Goal: Task Accomplishment & Management: Manage account settings

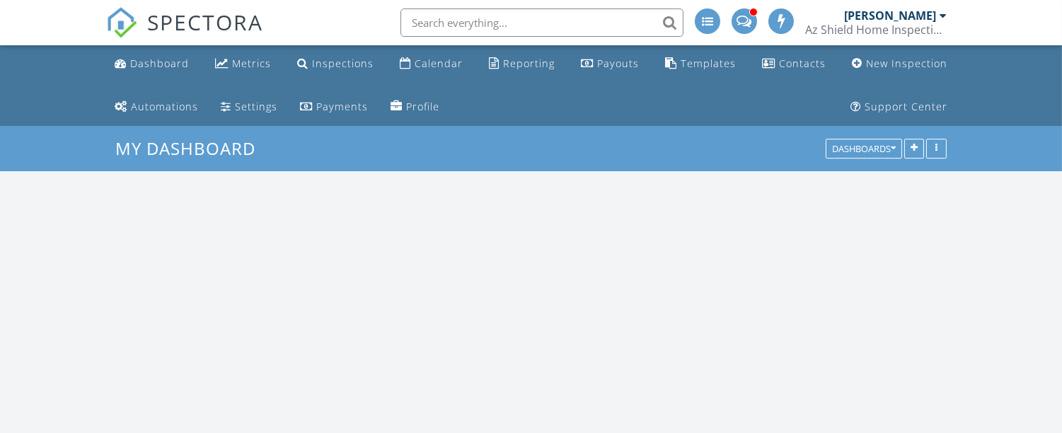
scroll to position [1313, 1087]
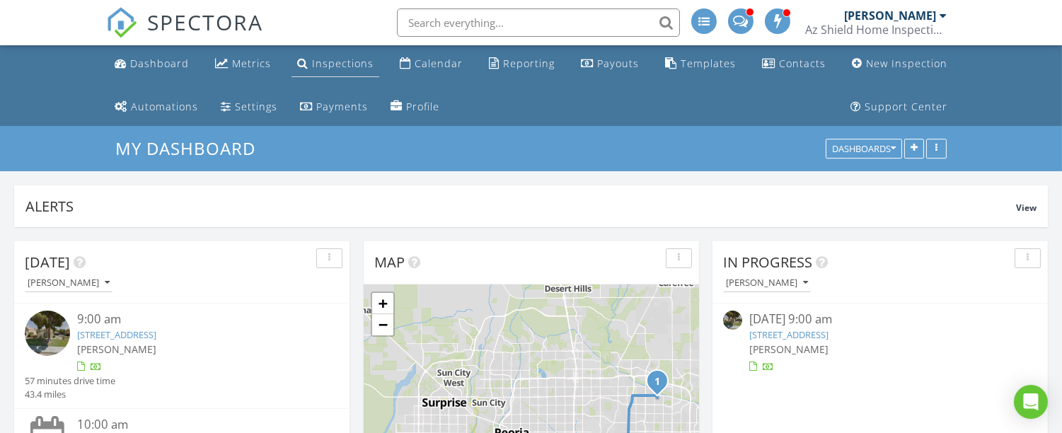
click at [353, 64] on div "Inspections" at bounding box center [343, 63] width 62 height 13
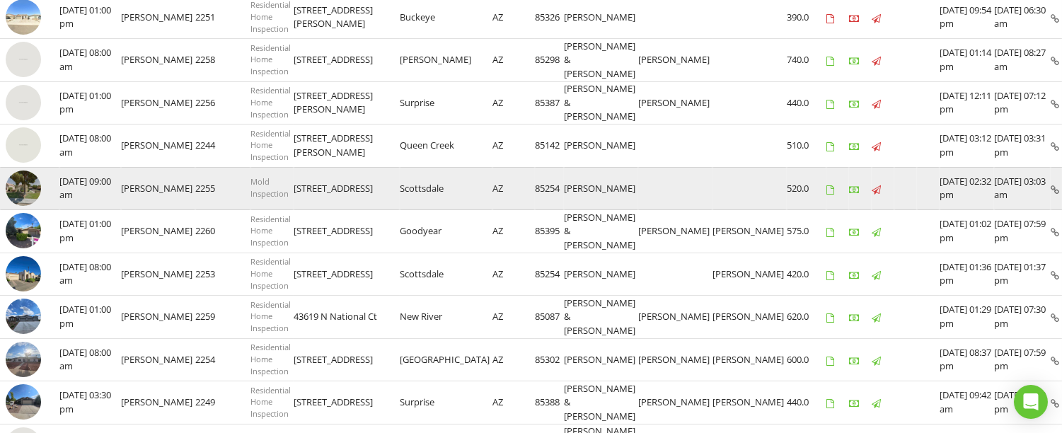
scroll to position [307, 0]
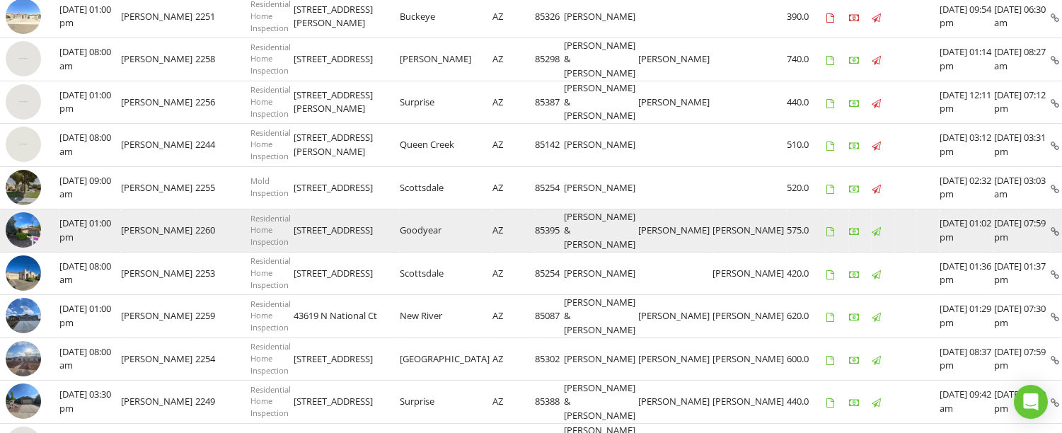
click at [17, 243] on img at bounding box center [23, 229] width 35 height 35
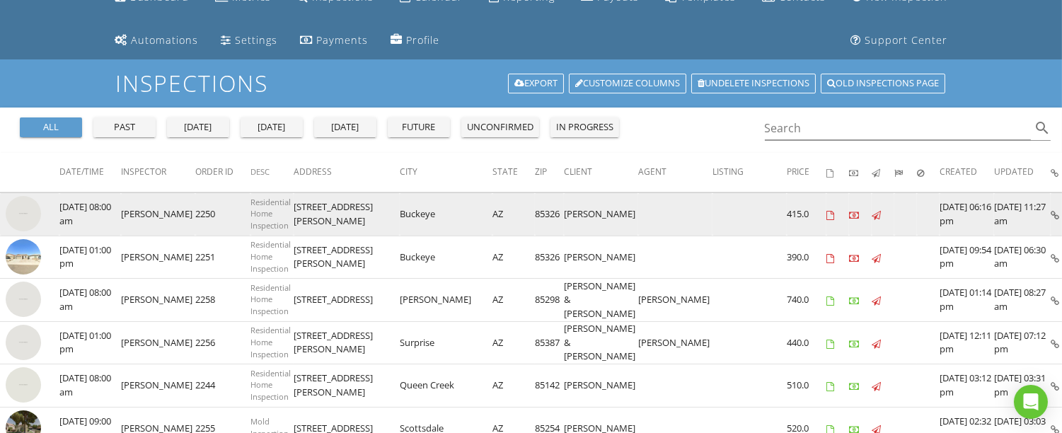
scroll to position [0, 0]
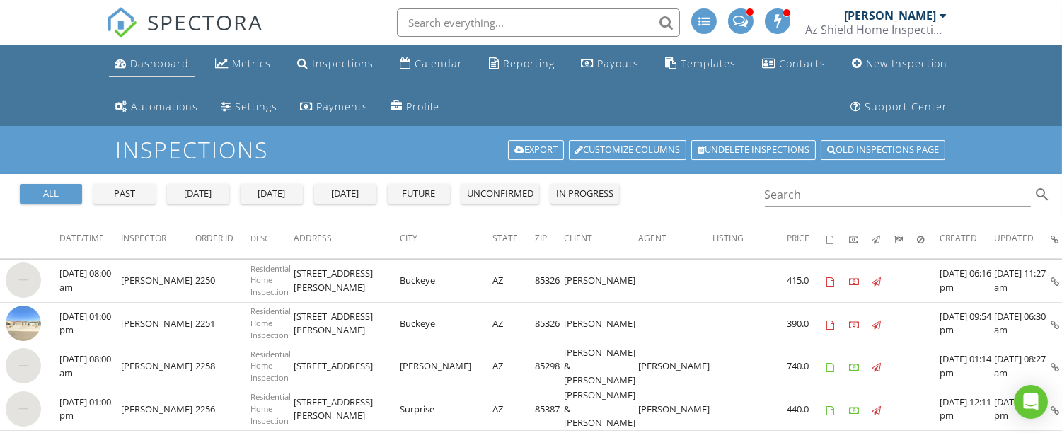
click at [153, 66] on div "Dashboard" at bounding box center [159, 63] width 59 height 13
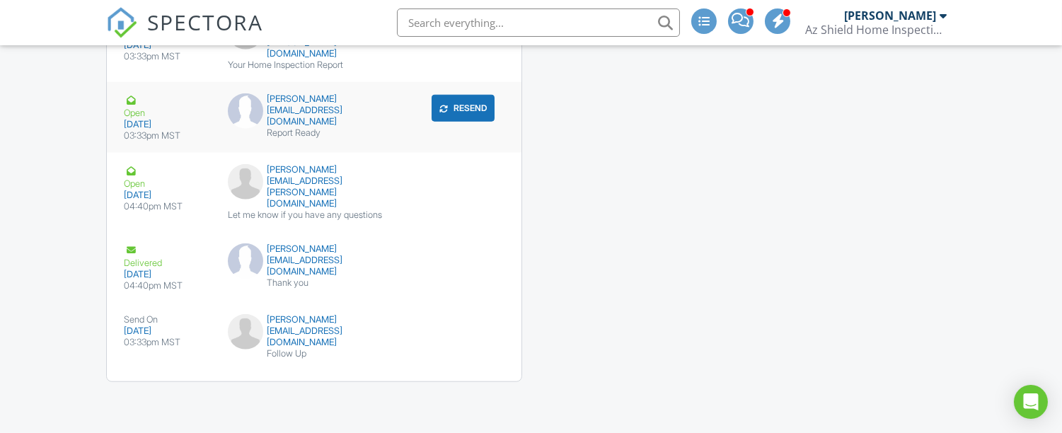
scroll to position [2324, 0]
click at [482, 335] on div "submit" at bounding box center [477, 329] width 14 height 14
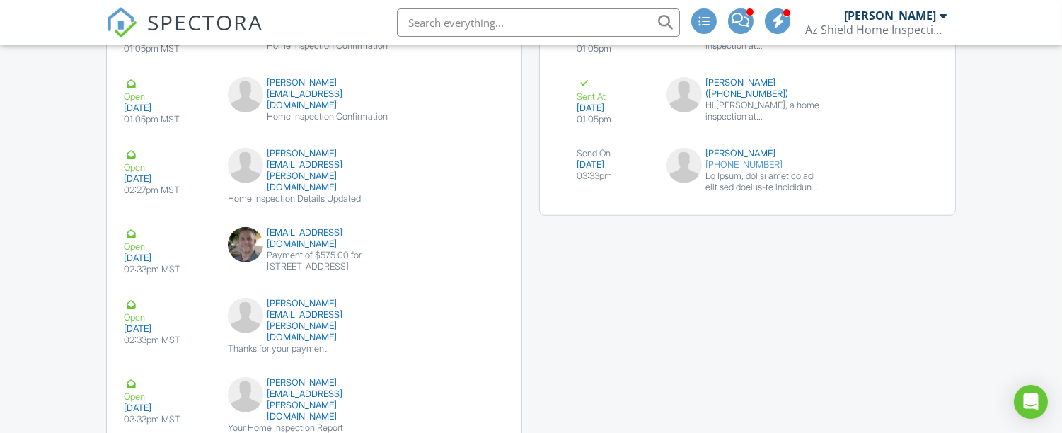
scroll to position [1966, 0]
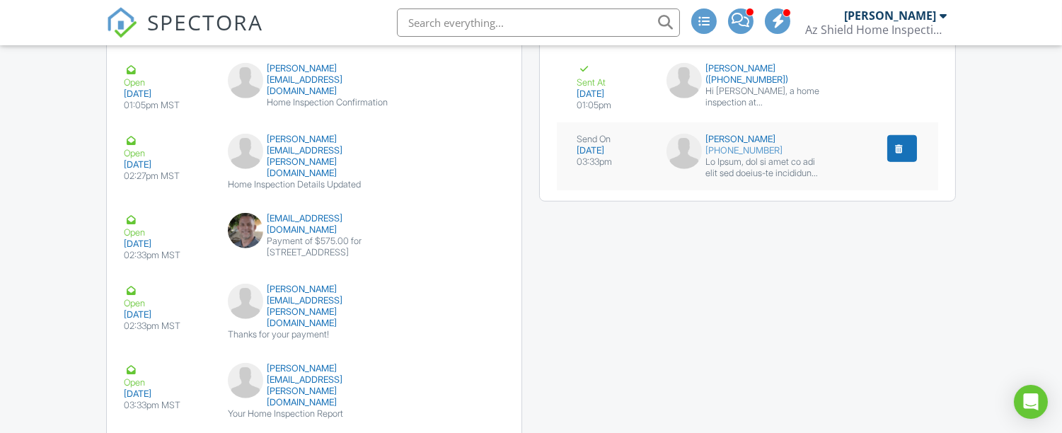
click at [903, 149] on button "submit" at bounding box center [903, 148] width 30 height 27
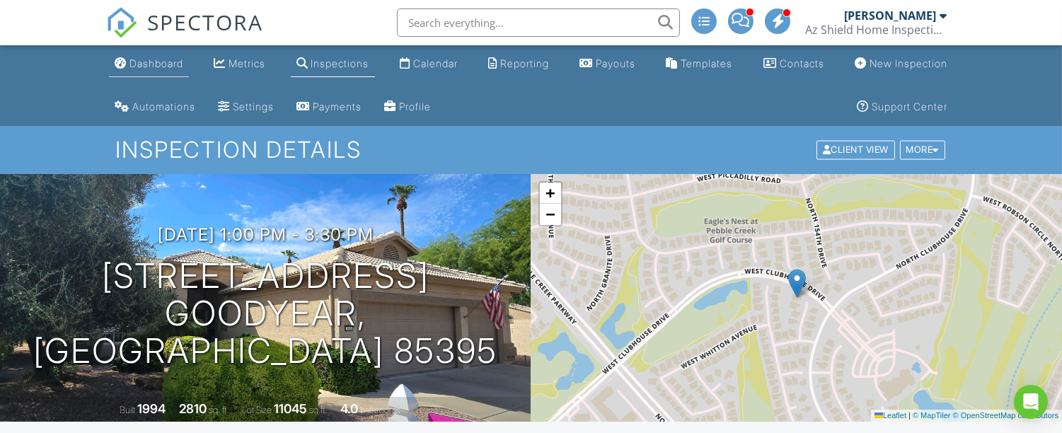
click at [164, 65] on div "Dashboard" at bounding box center [157, 63] width 54 height 12
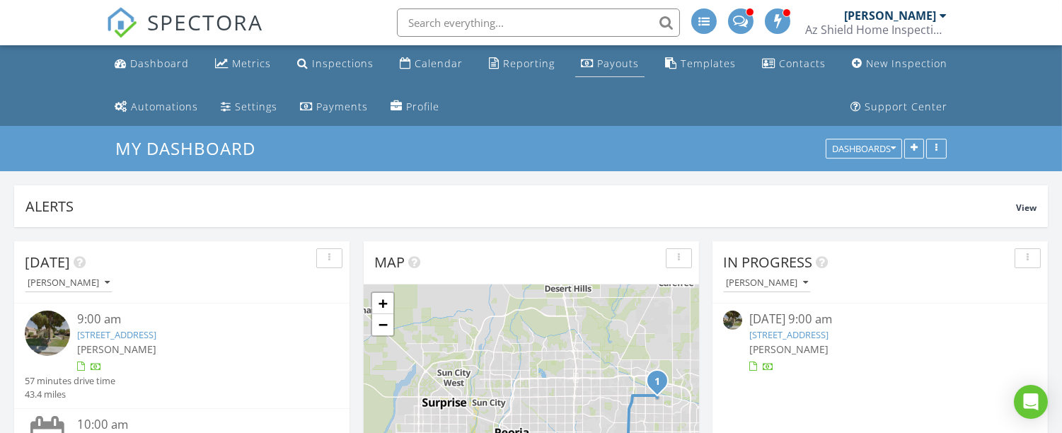
click at [614, 68] on div "Payouts" at bounding box center [618, 63] width 42 height 13
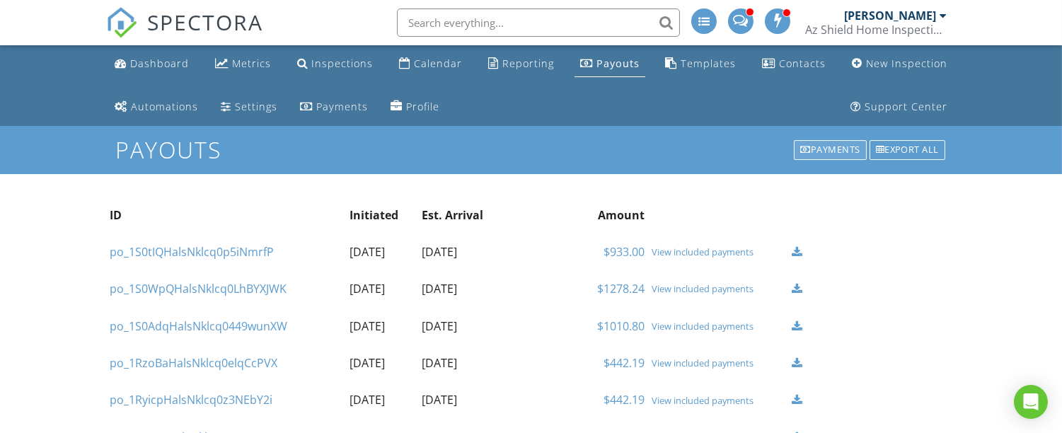
click at [820, 147] on div "Payments" at bounding box center [830, 150] width 73 height 20
